Goal: Transaction & Acquisition: Obtain resource

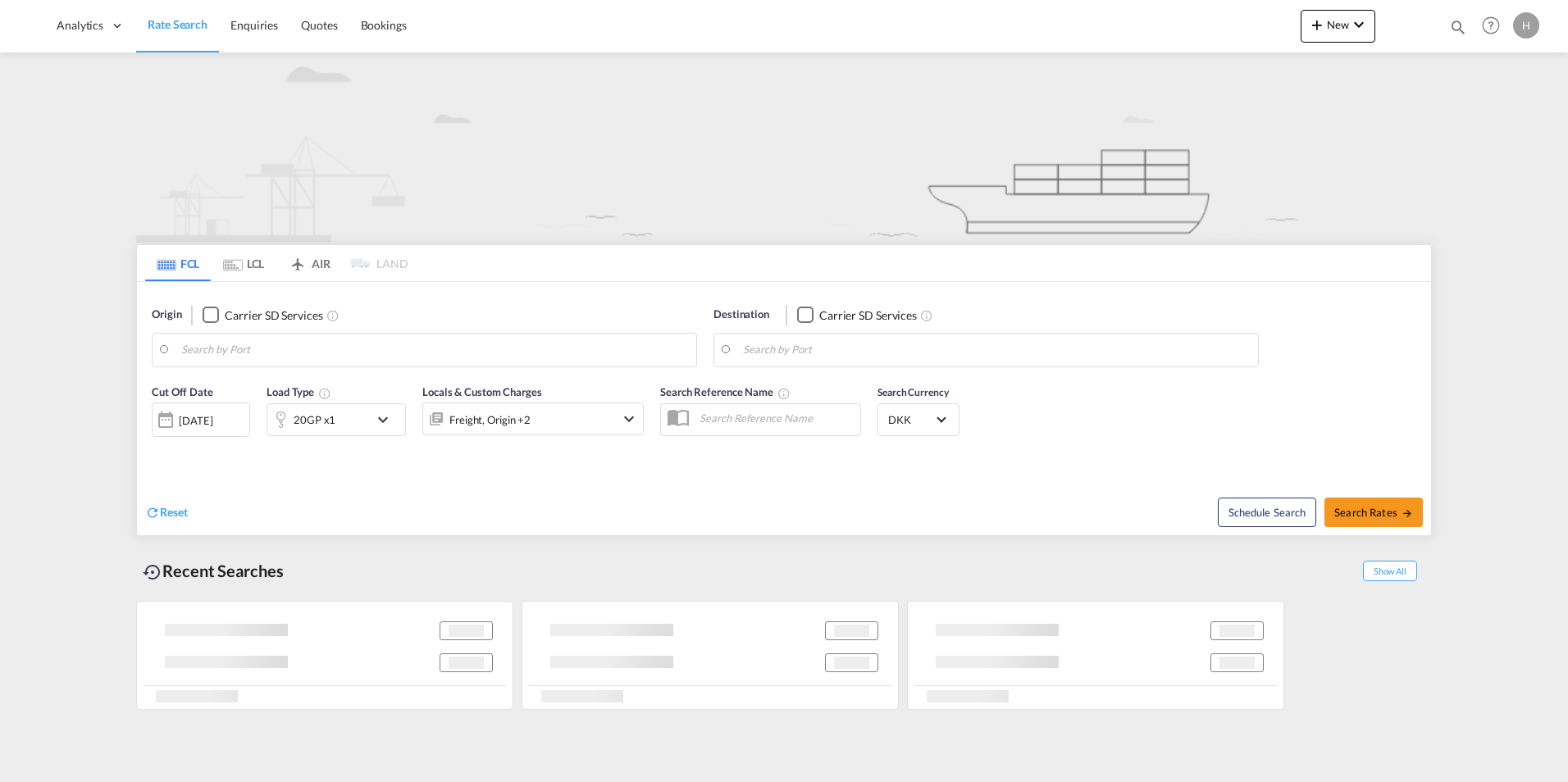
type input "[GEOGRAPHIC_DATA], [GEOGRAPHIC_DATA]"
type input "Paranagua, BRPNG"
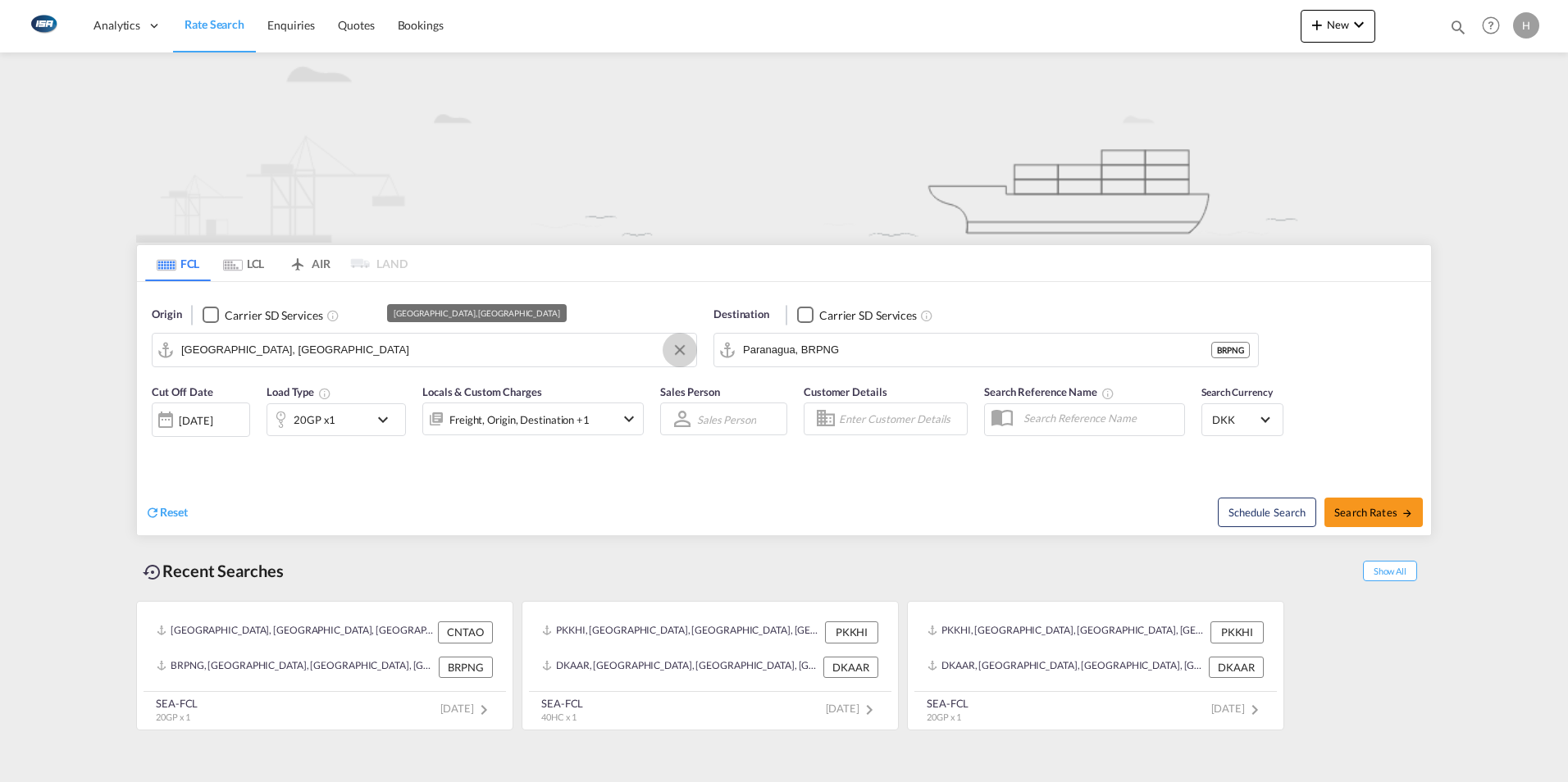
click at [679, 350] on button "Clear Input" at bounding box center [680, 350] width 25 height 25
click at [661, 350] on input "Search by Port" at bounding box center [434, 350] width 507 height 25
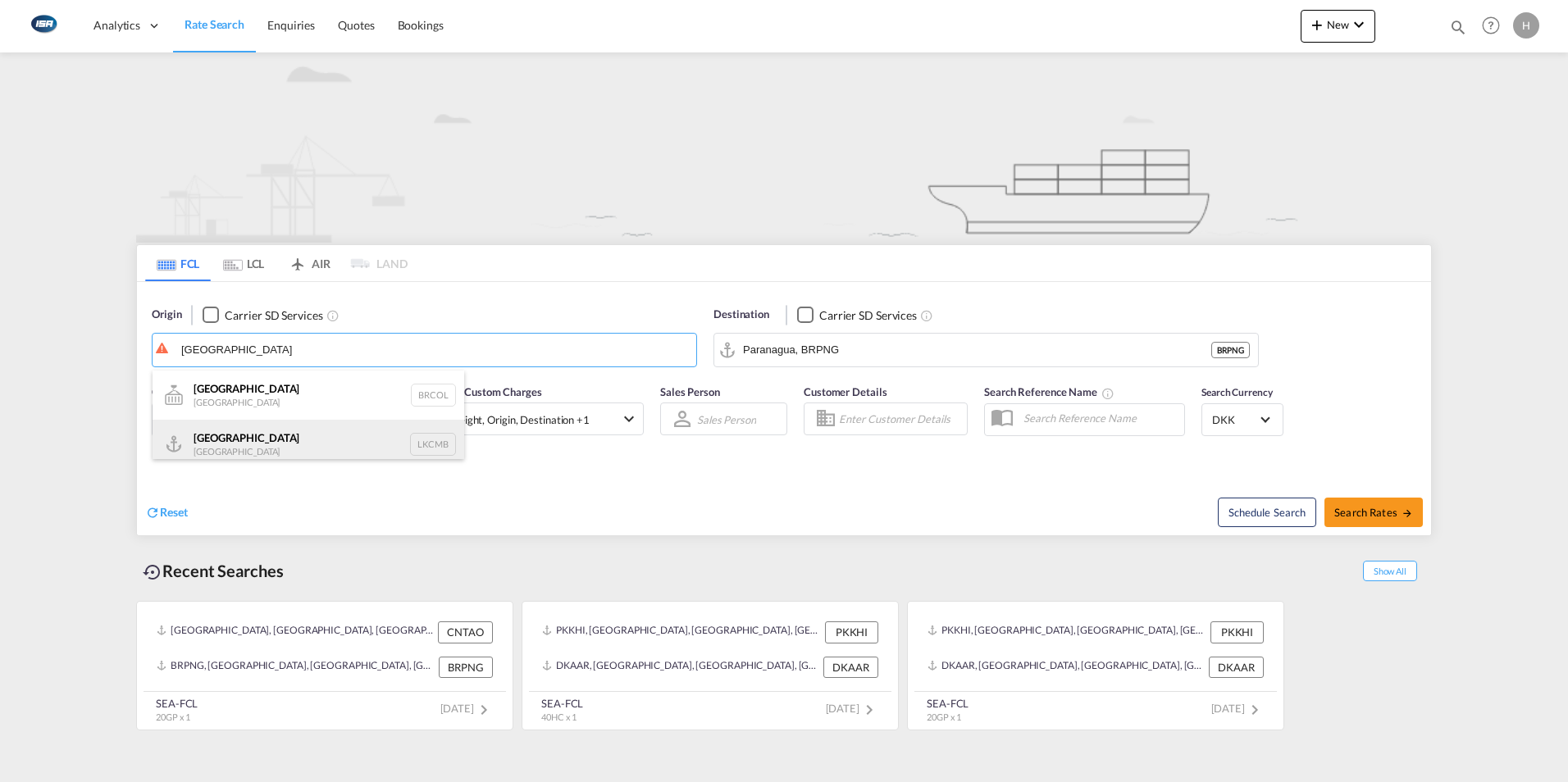
click at [224, 432] on div "Colombo [GEOGRAPHIC_DATA] LKCMB" at bounding box center [308, 444] width 312 height 49
type input "Colombo, LKCMB"
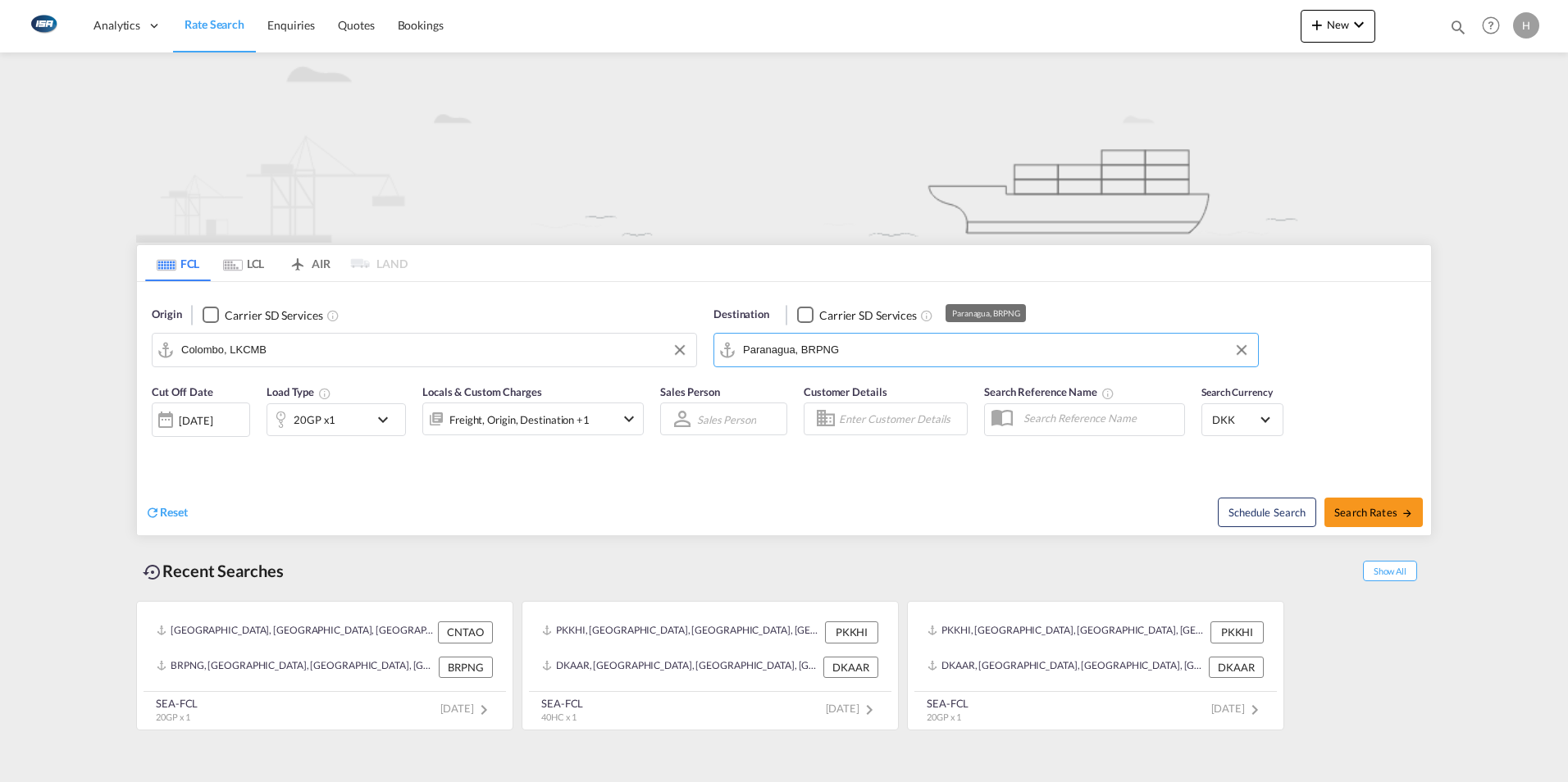
click at [860, 350] on input "Paranagua, BRPNG" at bounding box center [996, 350] width 507 height 25
click at [1239, 353] on button "Clear Input" at bounding box center [1242, 350] width 25 height 25
click at [1219, 349] on input "Search by Port" at bounding box center [996, 350] width 507 height 25
click at [763, 386] on div "Aarhus [GEOGRAPHIC_DATA] [GEOGRAPHIC_DATA]" at bounding box center [869, 394] width 312 height 49
type input "[GEOGRAPHIC_DATA], [GEOGRAPHIC_DATA]"
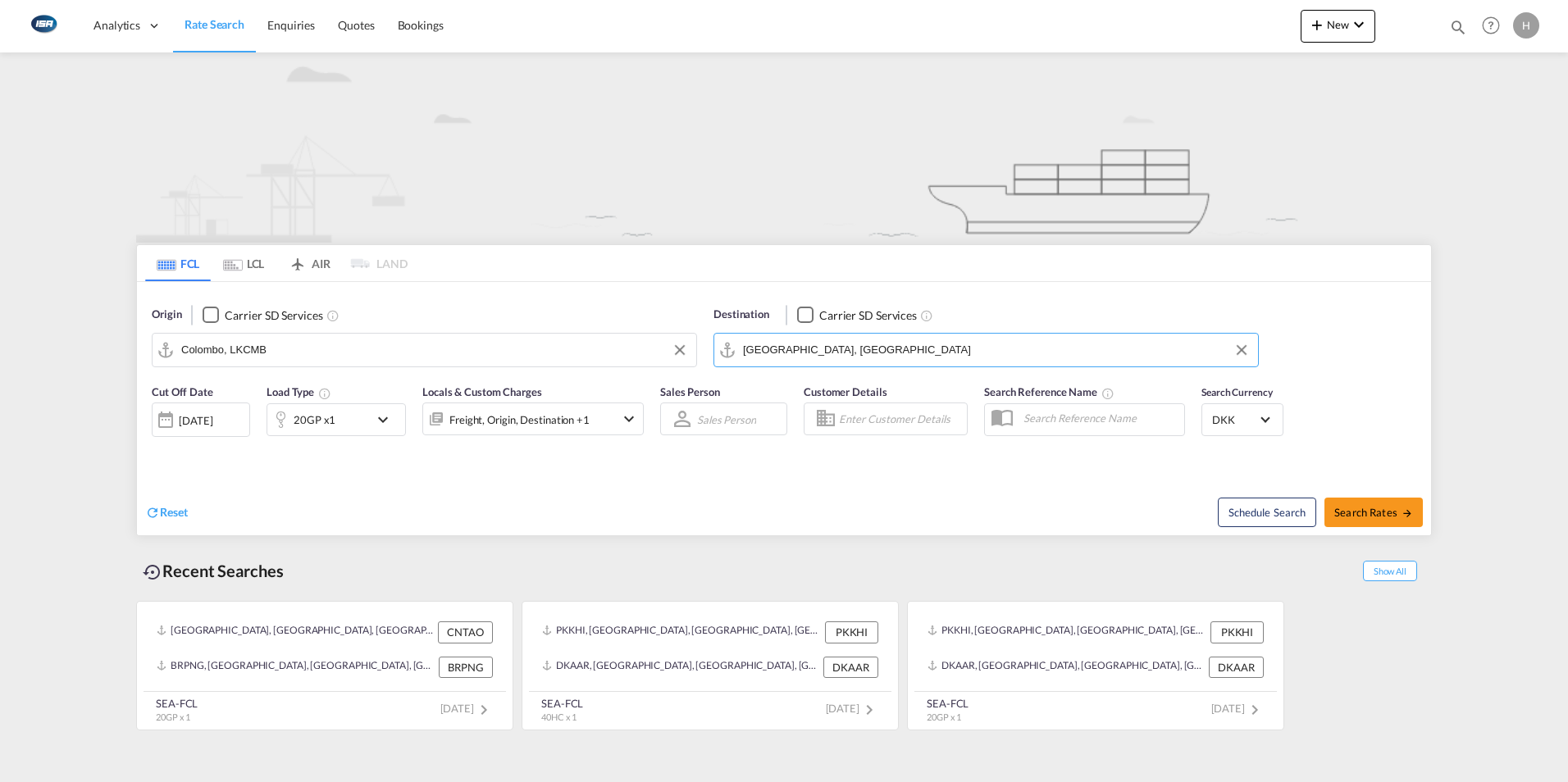
click at [375, 419] on md-icon "icon-chevron-down" at bounding box center [387, 419] width 28 height 20
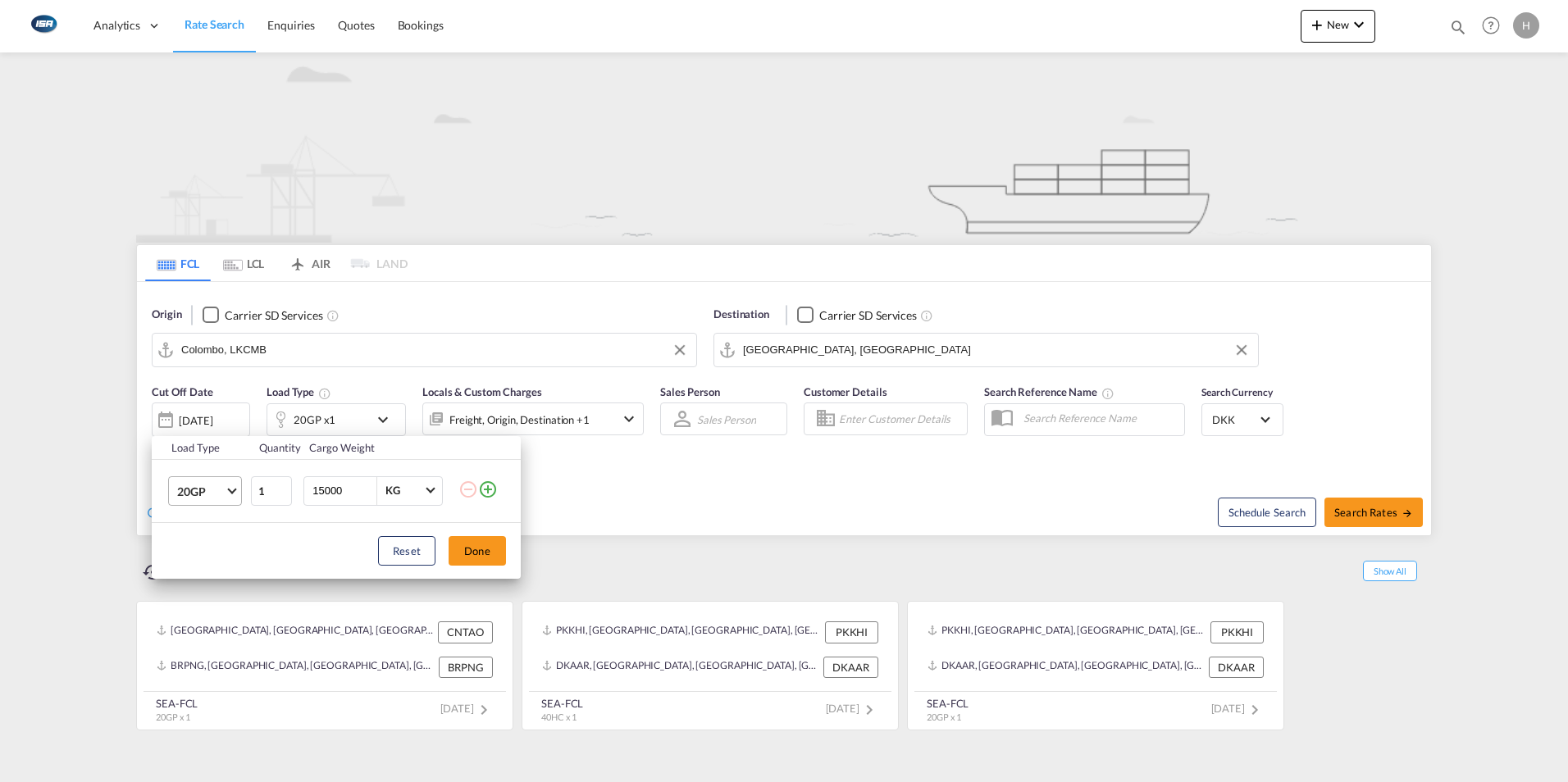
click at [232, 495] on md-select-value "20GP" at bounding box center [208, 491] width 66 height 28
click at [189, 555] on md-option "40HC" at bounding box center [219, 570] width 111 height 40
click at [487, 550] on button "Done" at bounding box center [477, 551] width 58 height 29
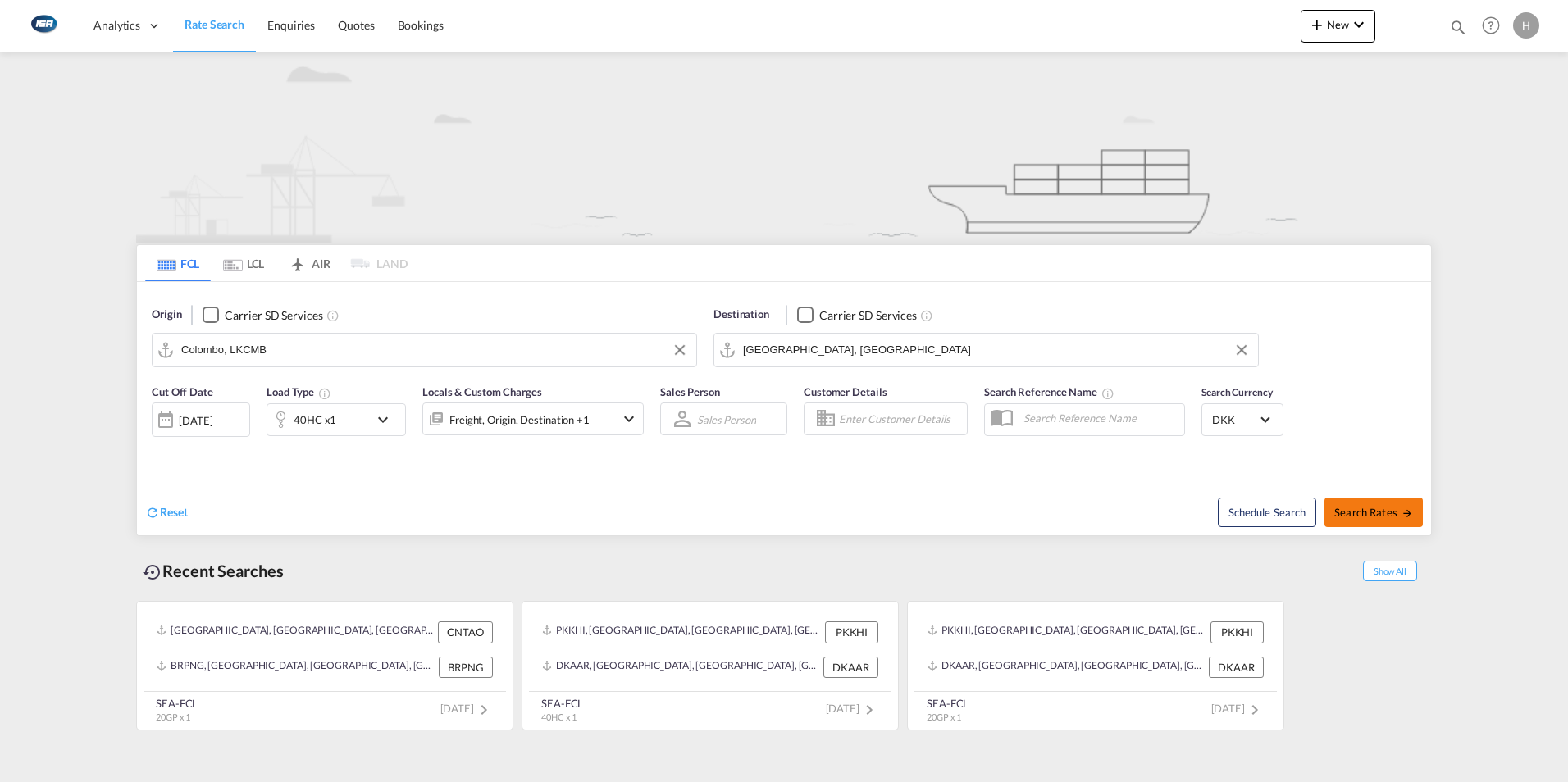
click at [1375, 522] on button "Search Rates" at bounding box center [1374, 513] width 98 height 29
type input "LKCMB to DKAAR / [DATE]"
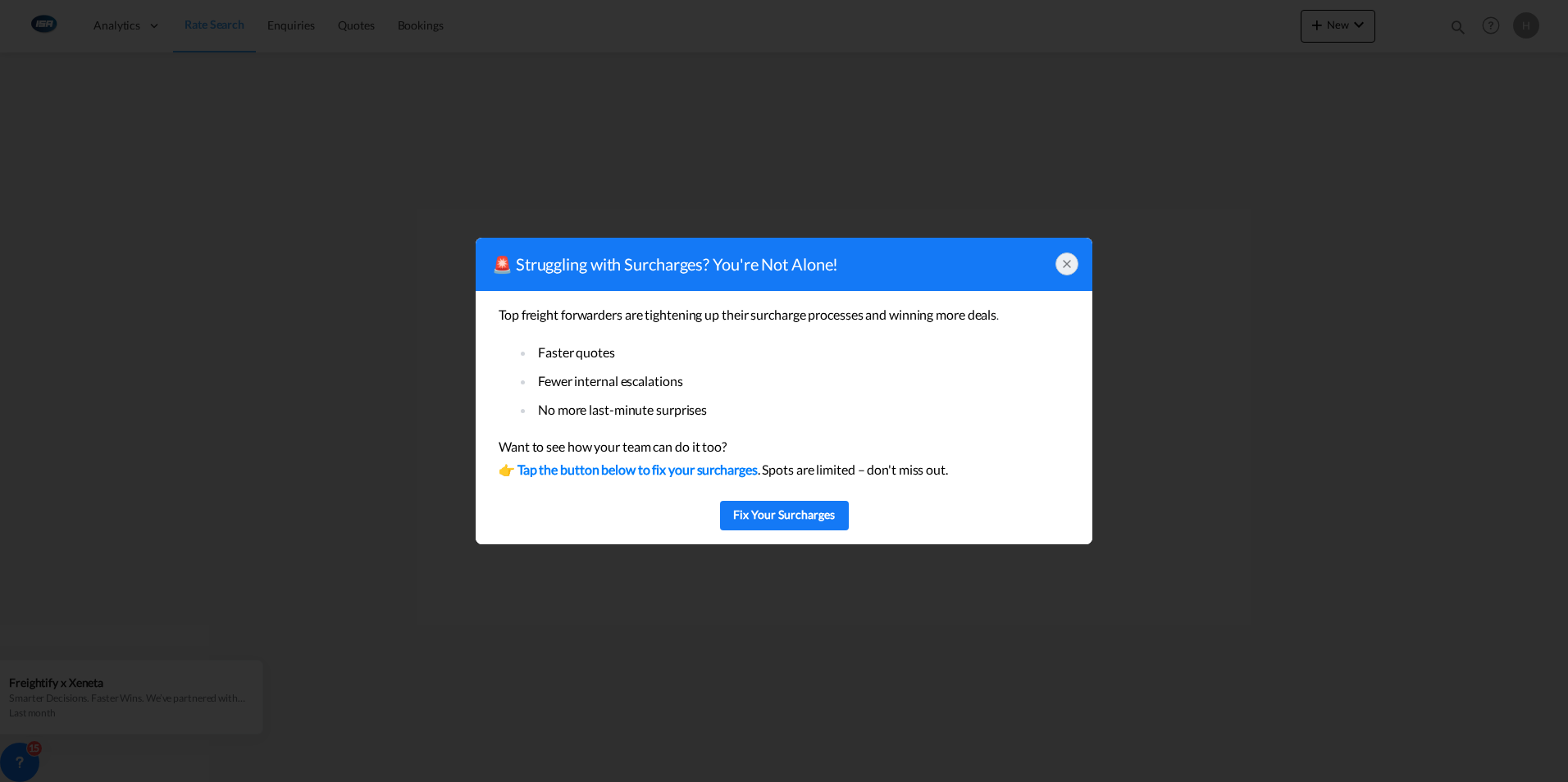
click at [1067, 265] on icon at bounding box center [1066, 263] width 13 height 13
